Goal: Complete application form

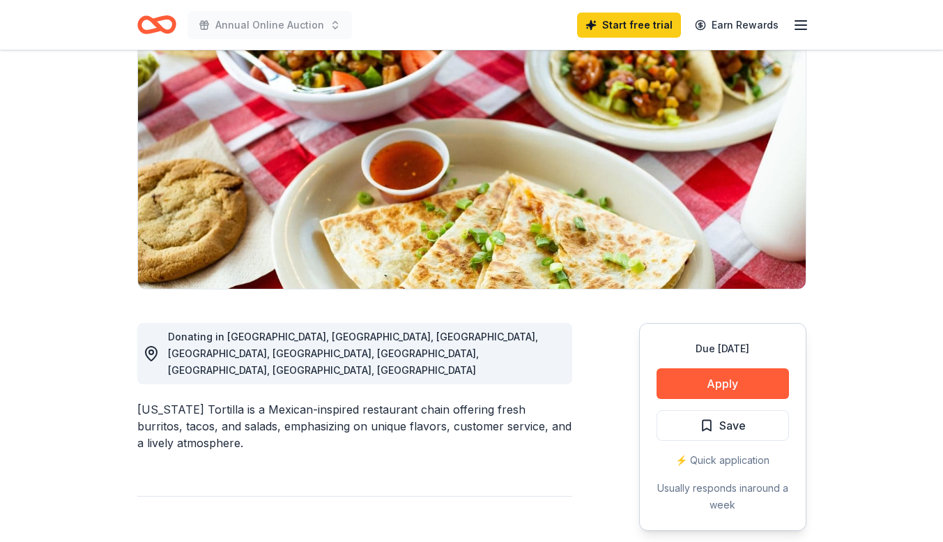
scroll to position [209, 0]
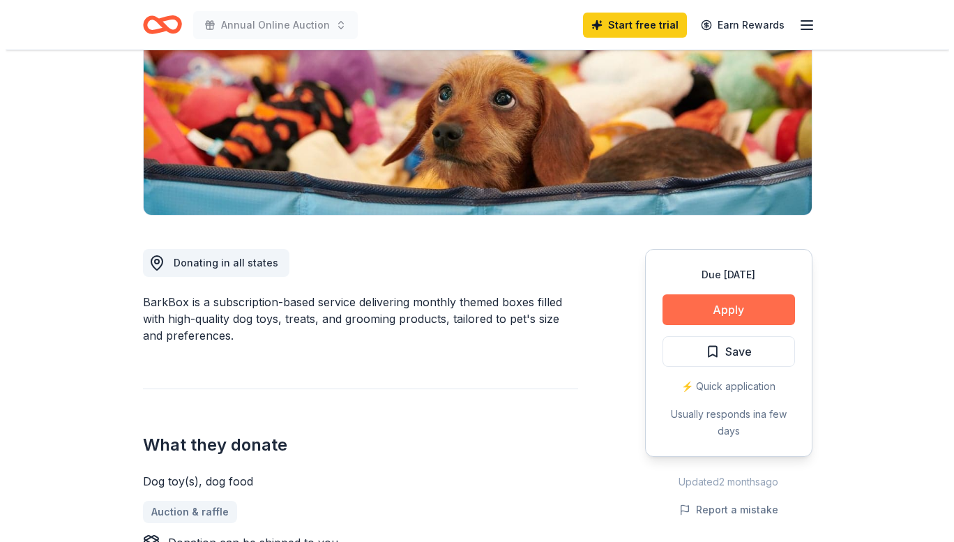
scroll to position [209, 0]
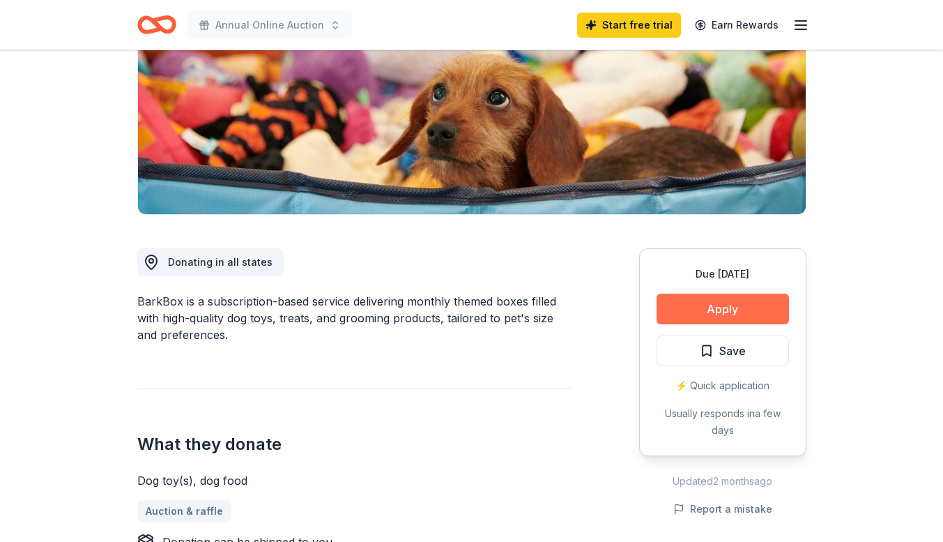
click at [717, 311] on button "Apply" at bounding box center [723, 308] width 132 height 31
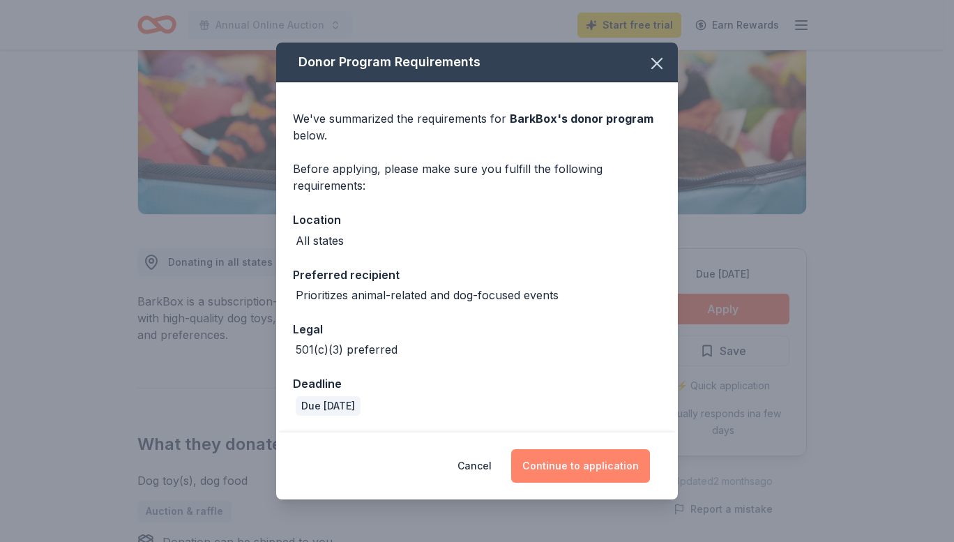
click at [560, 475] on button "Continue to application" at bounding box center [580, 465] width 139 height 33
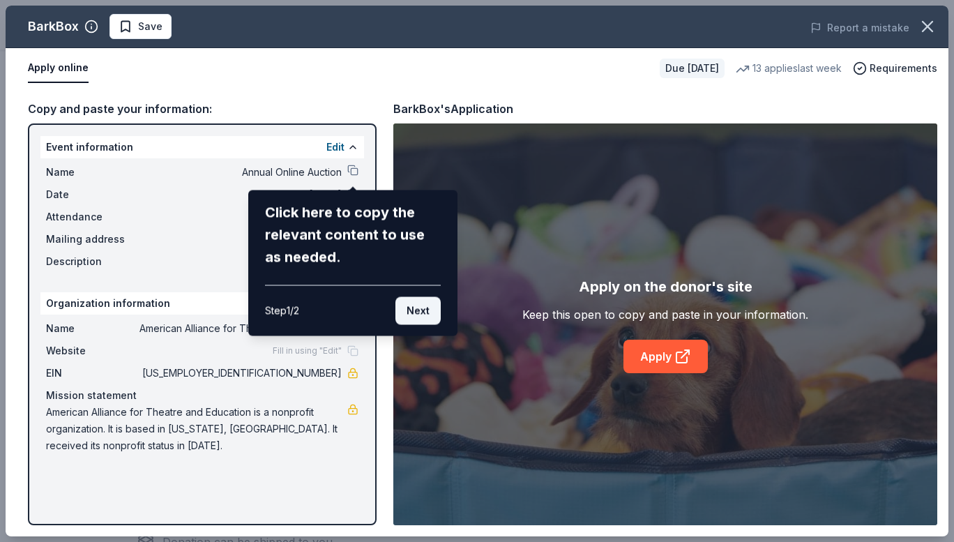
click at [414, 313] on button "Next" at bounding box center [417, 311] width 45 height 28
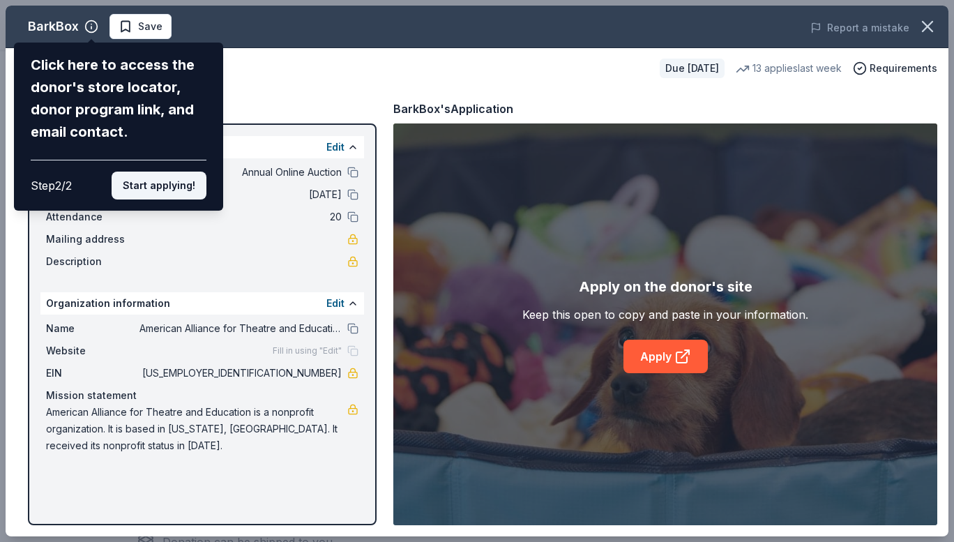
click at [146, 188] on button "Start applying!" at bounding box center [159, 185] width 95 height 28
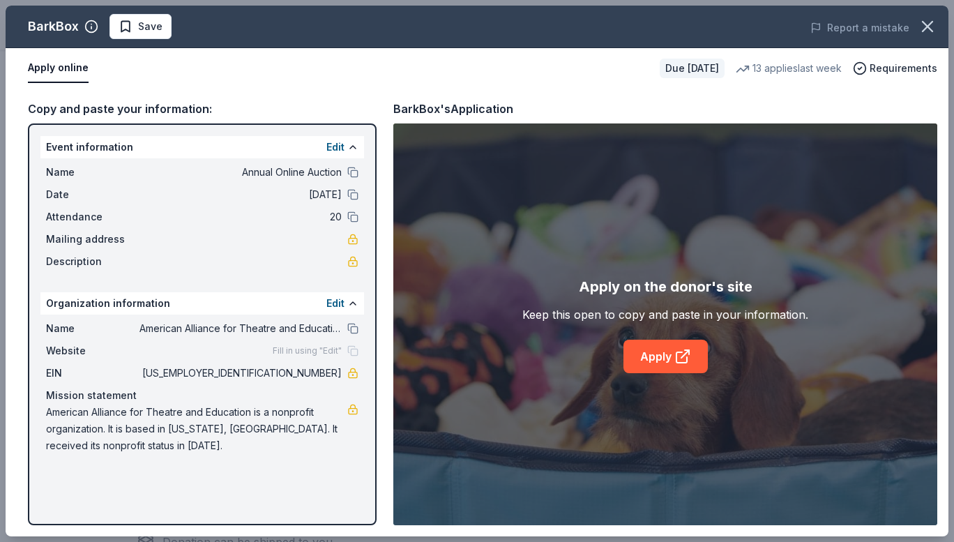
click at [652, 353] on div "BarkBox Save Report a mistake Apply online Due [DATE] 13 applies last week Requ…" at bounding box center [477, 271] width 942 height 530
click at [675, 365] on link "Apply" at bounding box center [665, 355] width 84 height 33
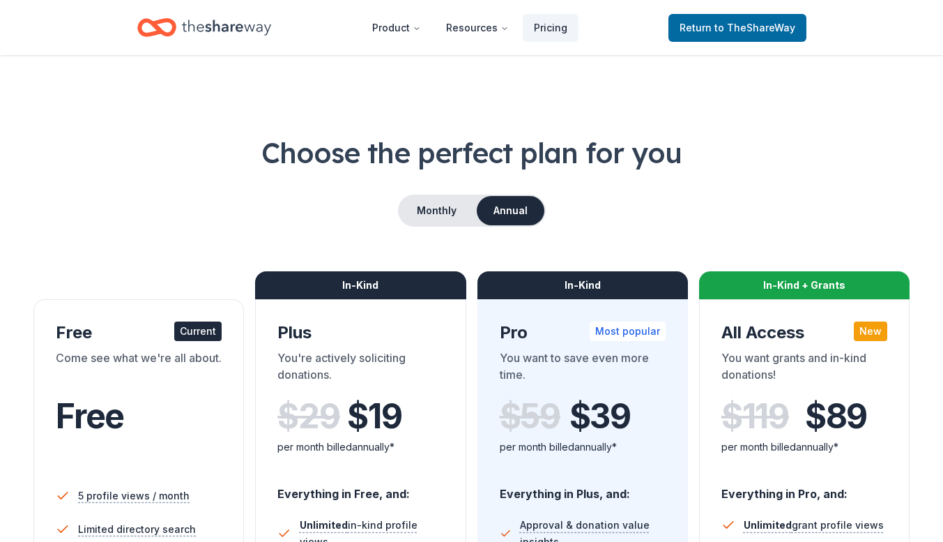
scroll to position [139, 0]
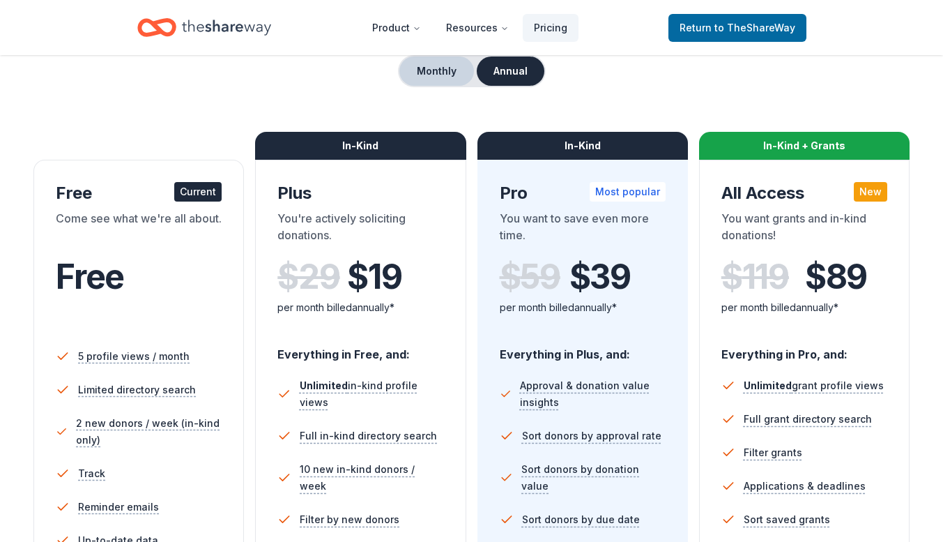
click at [439, 61] on button "Monthly" at bounding box center [436, 70] width 75 height 29
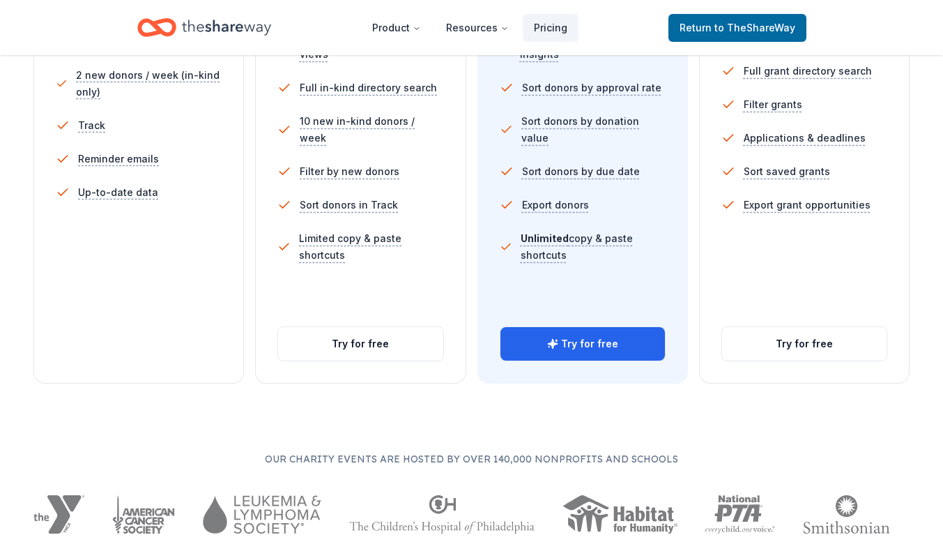
scroll to position [488, 0]
